Goal: Task Accomplishment & Management: Use online tool/utility

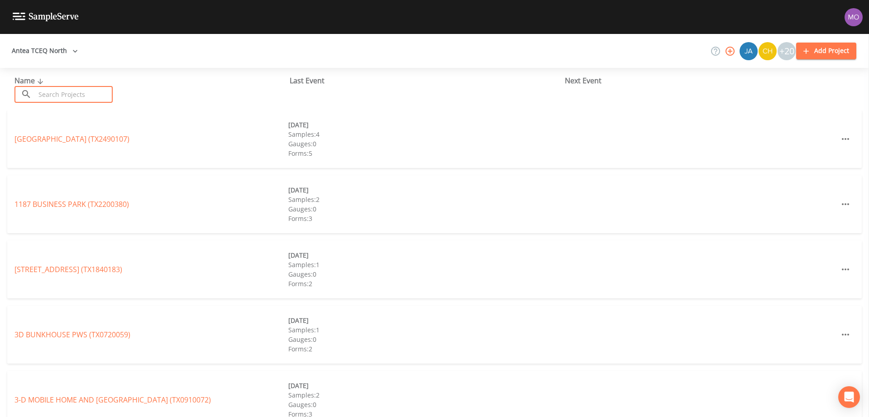
click at [63, 93] on input "text" at bounding box center [73, 94] width 77 height 17
paste input "TX1450019"
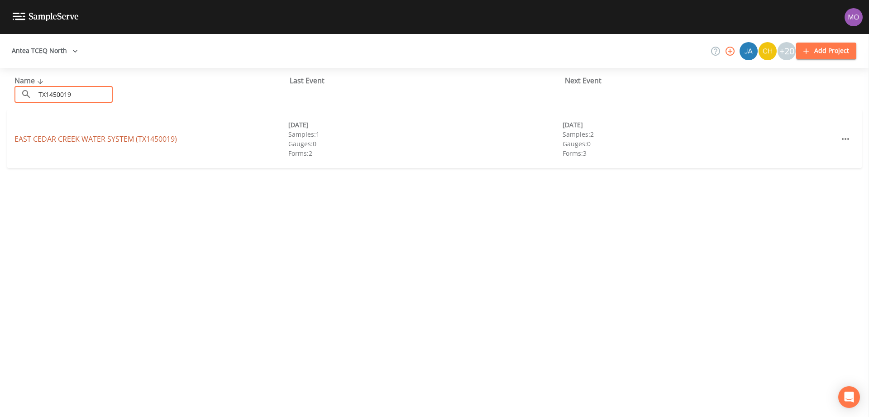
type input "TX1450019"
click at [54, 134] on link "EAST CEDAR CREEK WATER SYSTEM (TX1450019)" at bounding box center [95, 139] width 163 height 10
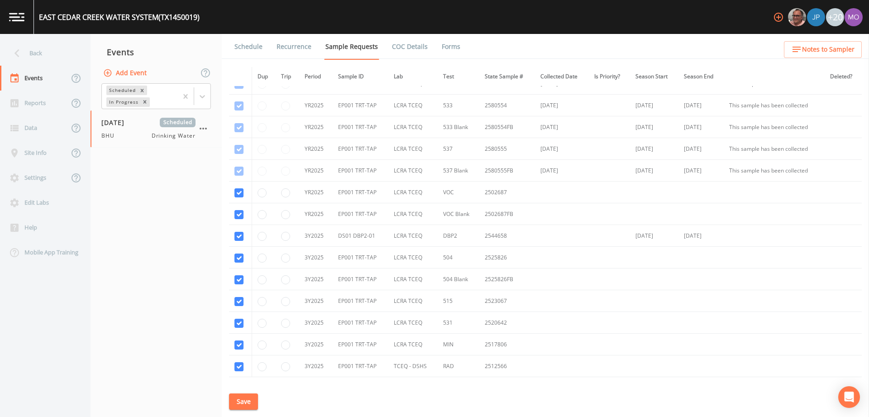
scroll to position [126, 0]
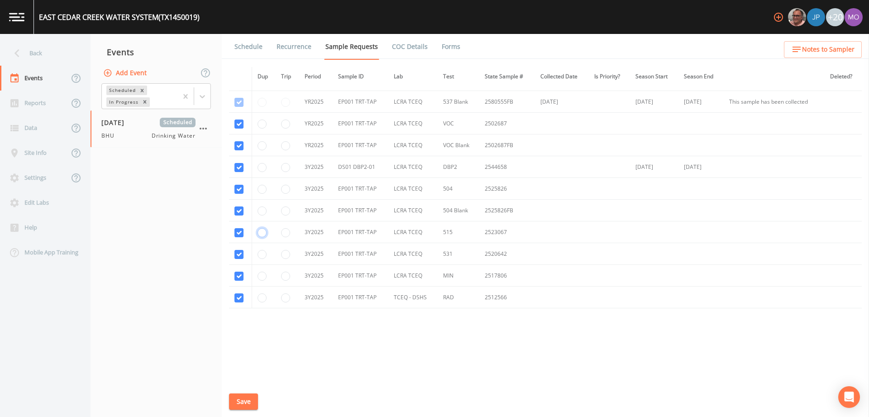
click at [262, 232] on input "radio" at bounding box center [262, 232] width 9 height 9
radio input "true"
click at [249, 405] on button "Save" at bounding box center [243, 401] width 29 height 17
